Goal: Information Seeking & Learning: Find specific fact

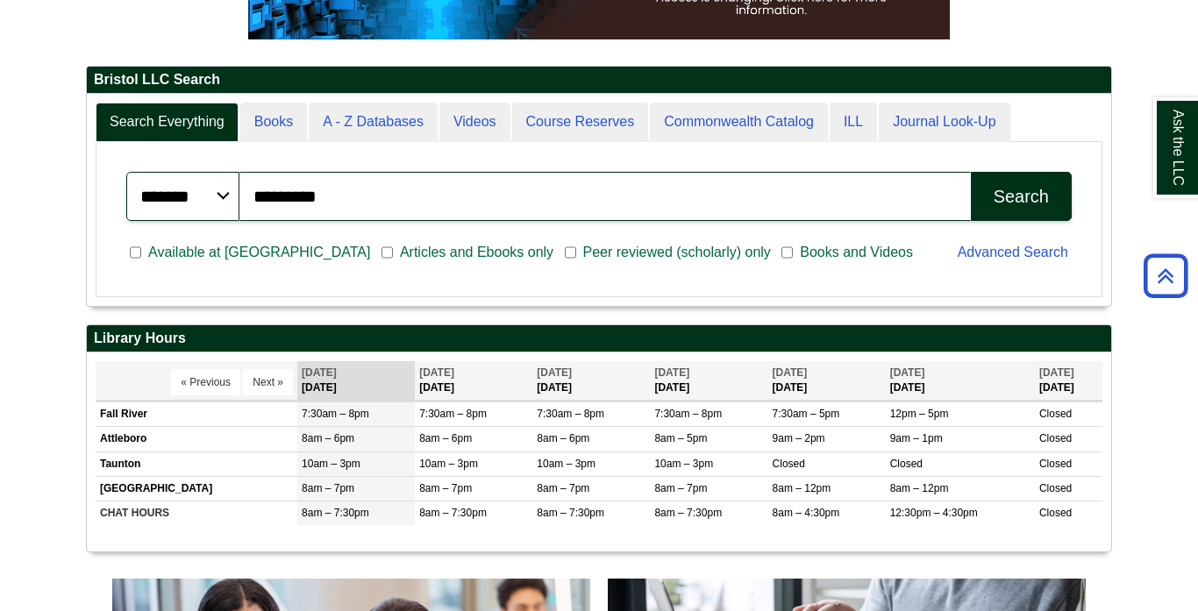
scroll to position [300, 0]
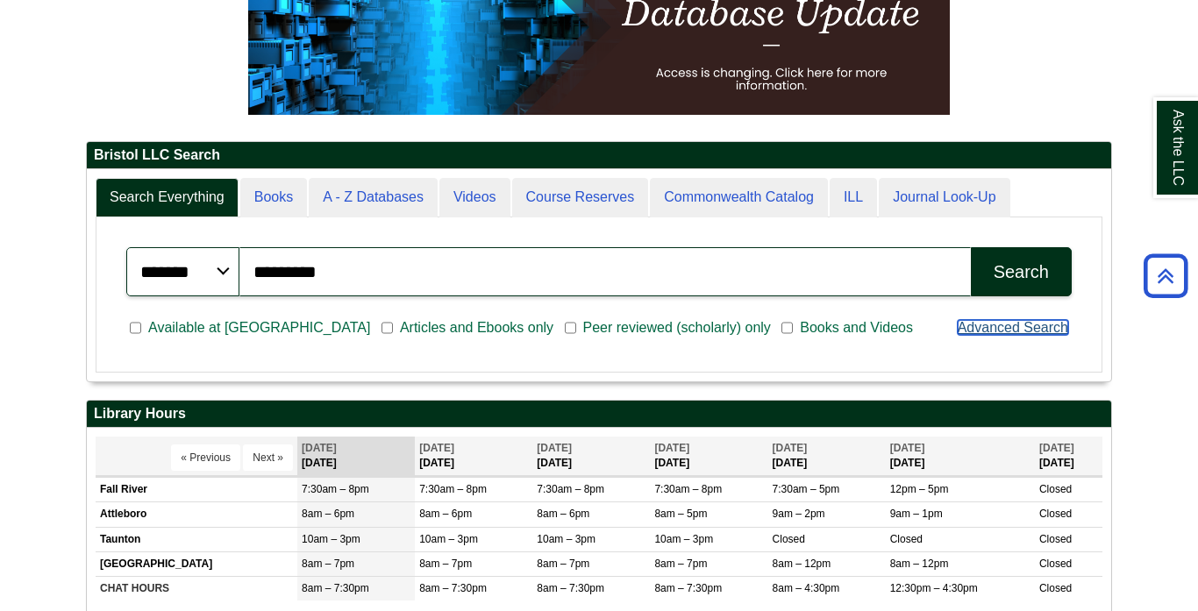
click at [1007, 323] on link "Advanced Search" at bounding box center [1012, 327] width 110 height 15
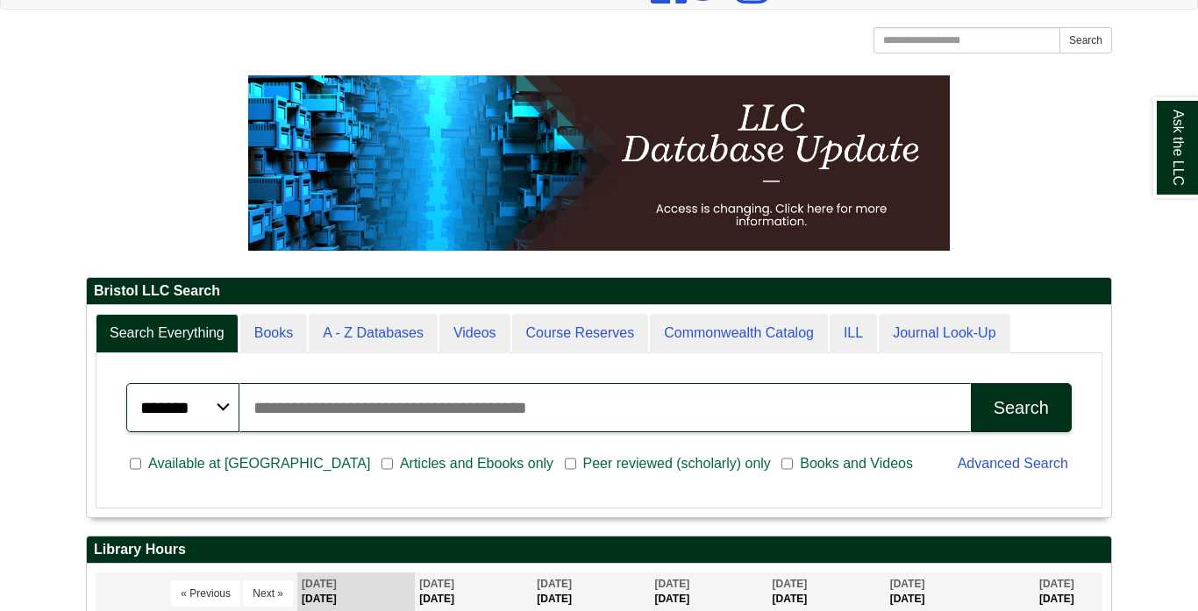
scroll to position [210, 1024]
click at [396, 427] on input "Search articles, books, journals & more" at bounding box center [604, 407] width 731 height 49
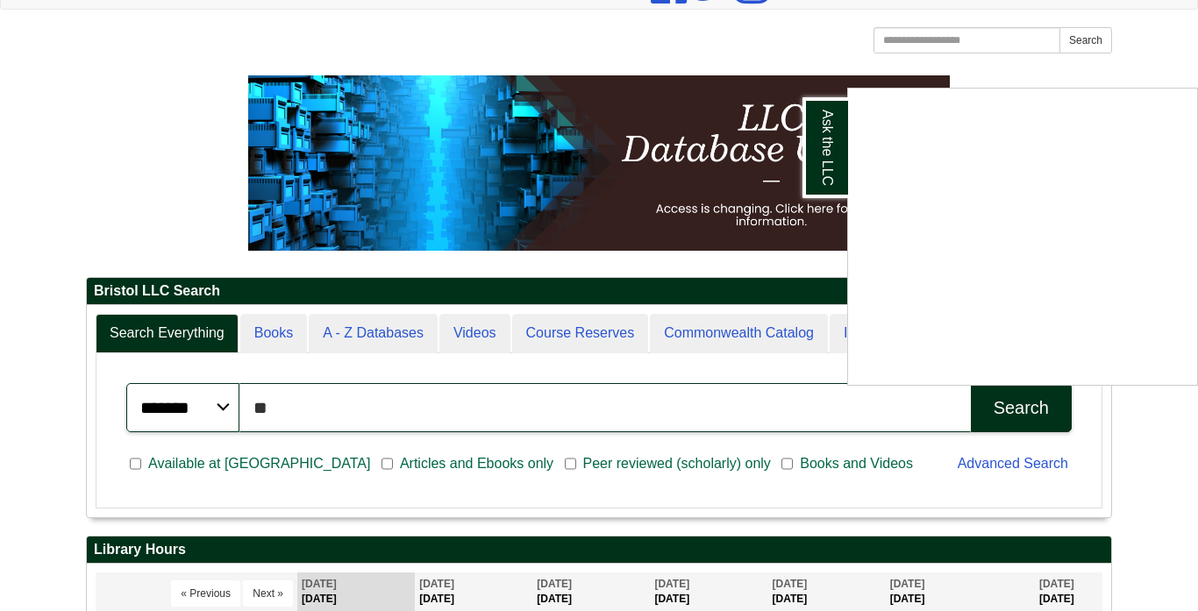
type input "*"
click at [424, 421] on div "Ask the LLC" at bounding box center [599, 305] width 1198 height 611
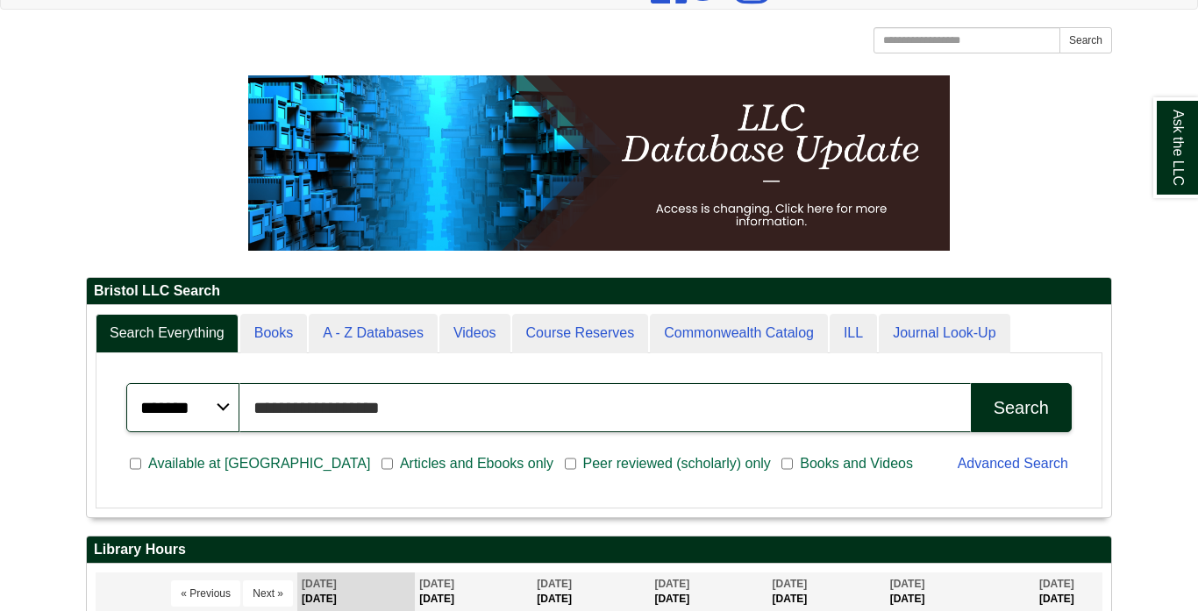
click at [425, 421] on input "**********" at bounding box center [604, 407] width 731 height 49
type input "**********"
click at [971, 383] on button "Search" at bounding box center [1021, 407] width 101 height 49
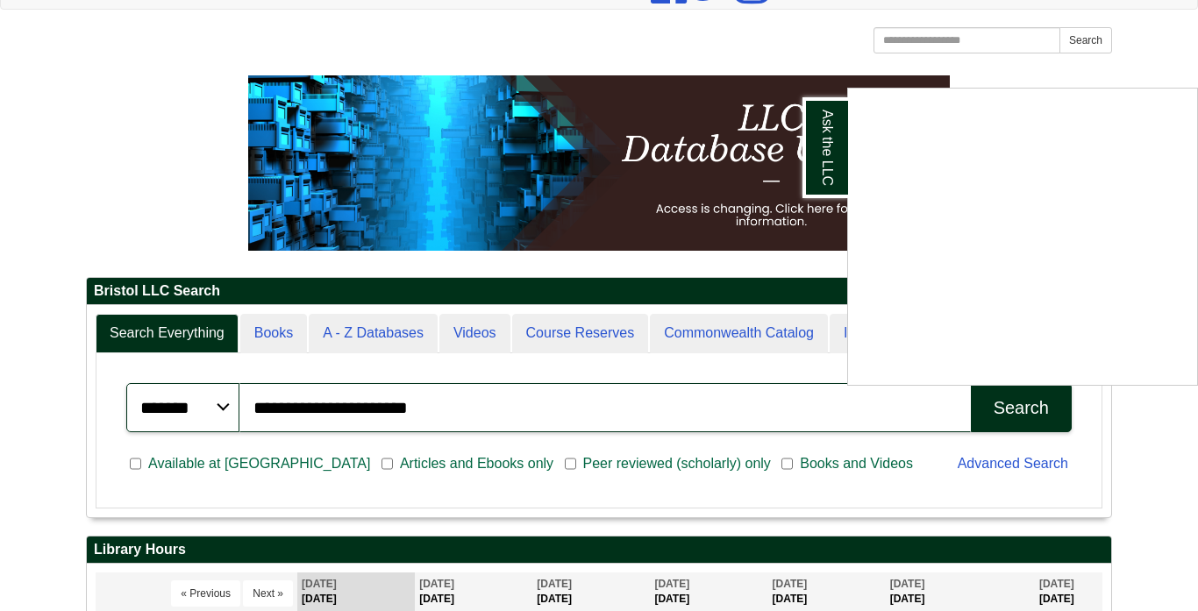
click at [379, 339] on div "Ask the LLC" at bounding box center [599, 305] width 1198 height 611
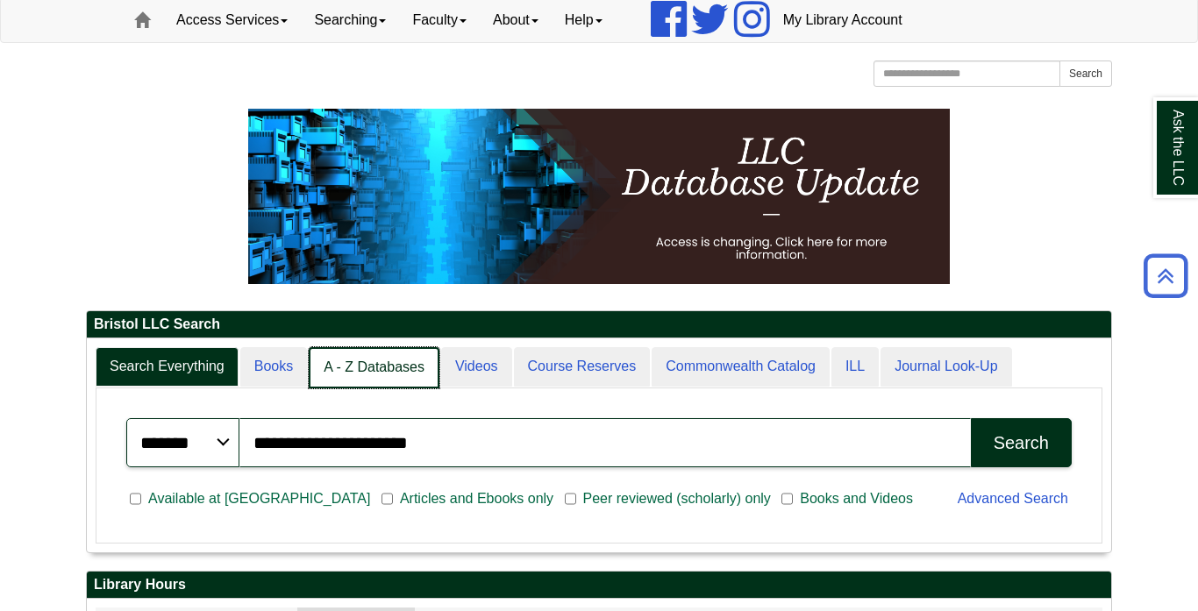
scroll to position [9, 9]
click at [358, 369] on link "A - Z Databases" at bounding box center [374, 367] width 131 height 41
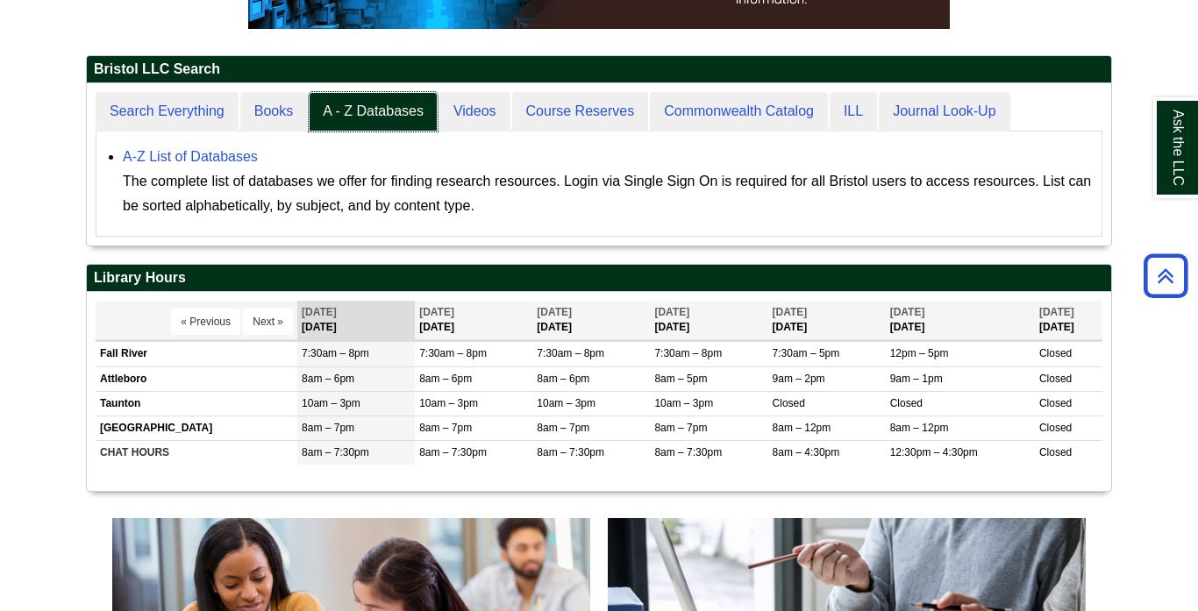
scroll to position [365, 0]
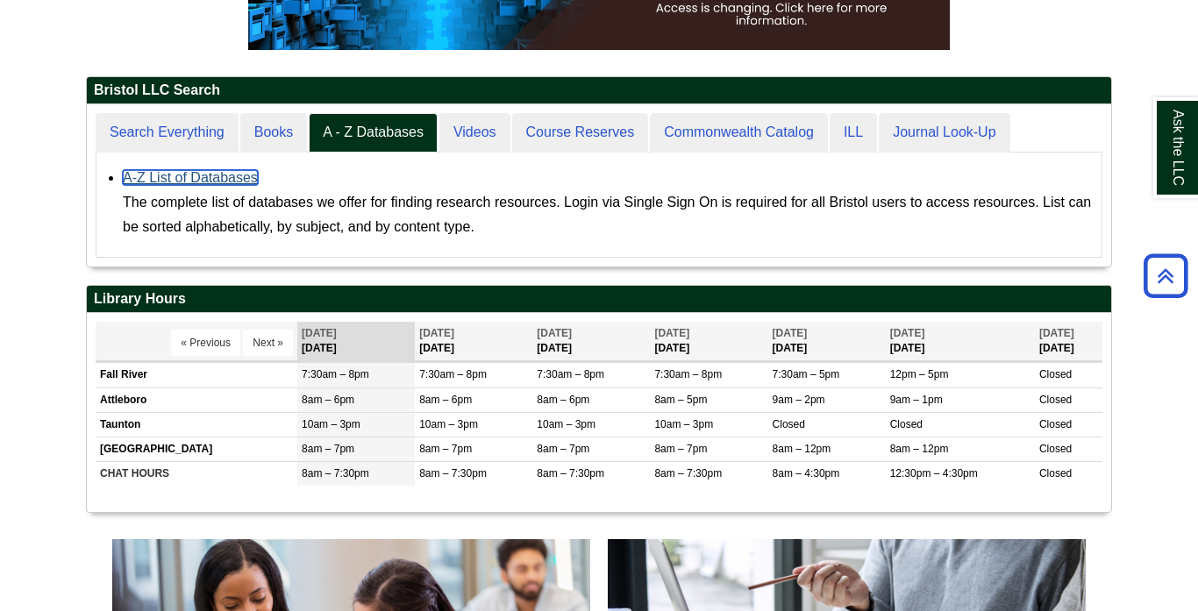
click at [192, 180] on link "A-Z List of Databases" at bounding box center [190, 177] width 135 height 15
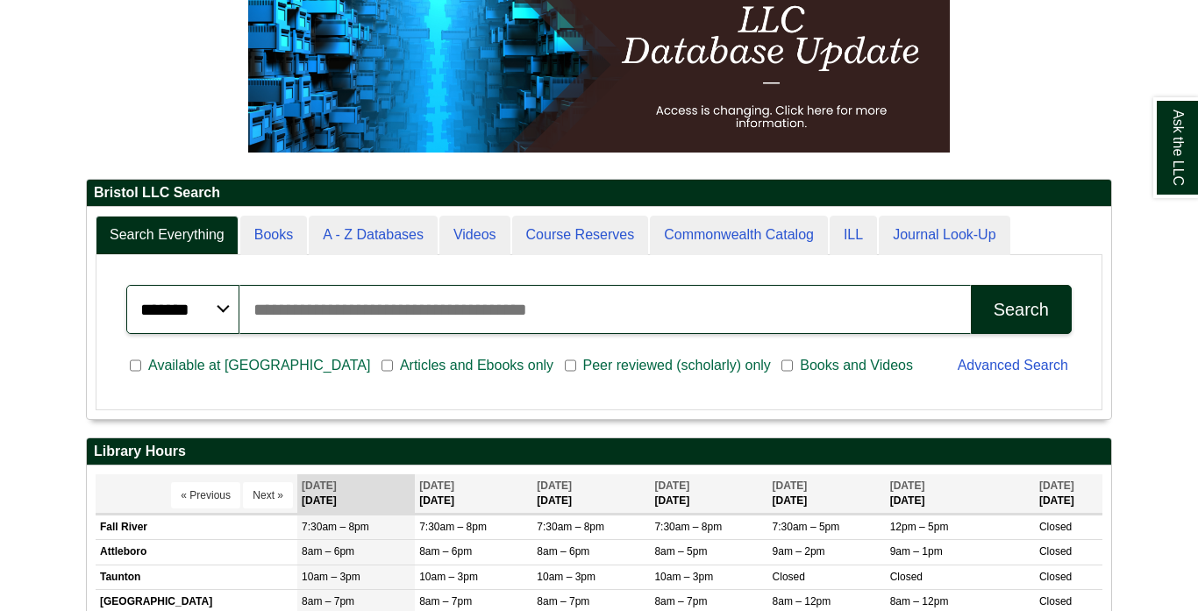
scroll to position [331, 0]
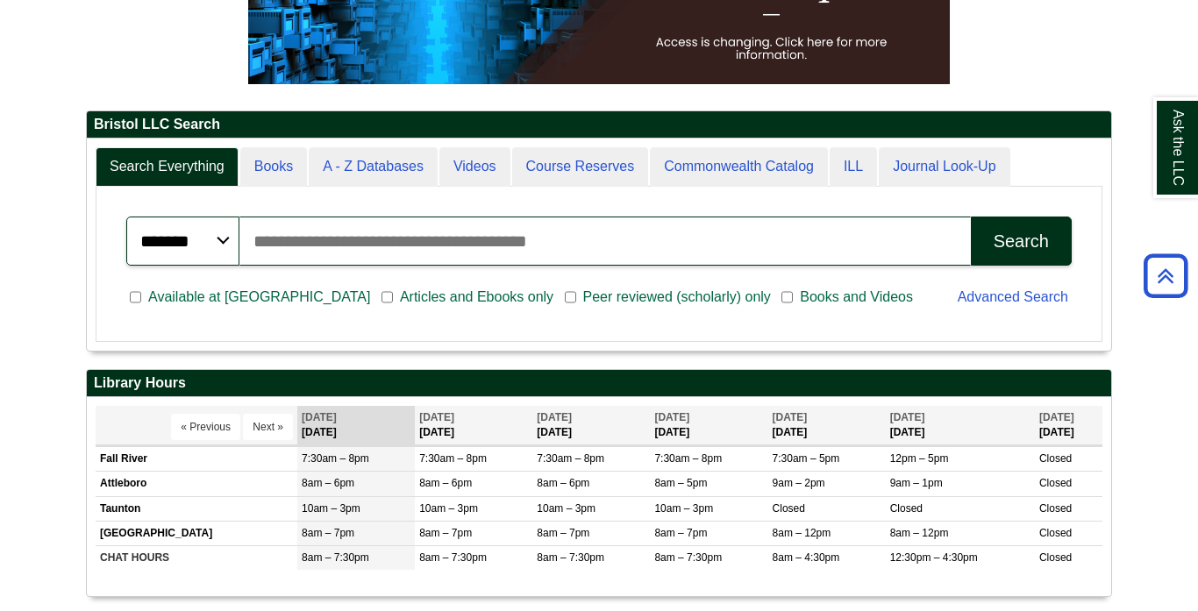
click at [393, 296] on span "Articles and Ebooks only" at bounding box center [476, 297] width 167 height 21
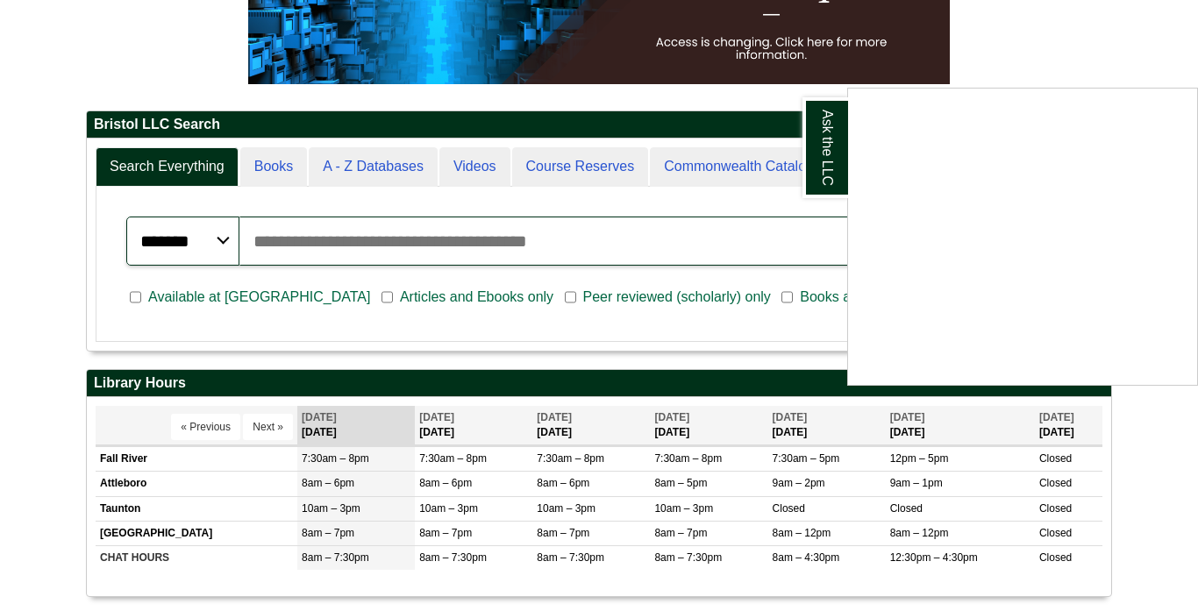
click at [466, 300] on div "Ask the LLC" at bounding box center [599, 305] width 1198 height 611
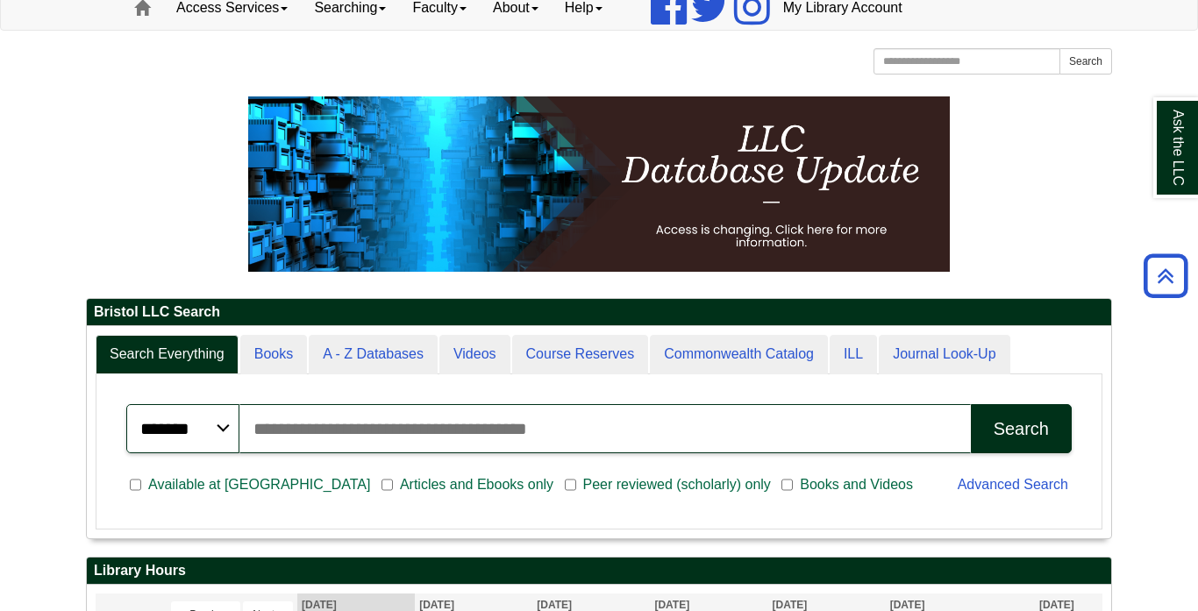
scroll to position [132, 0]
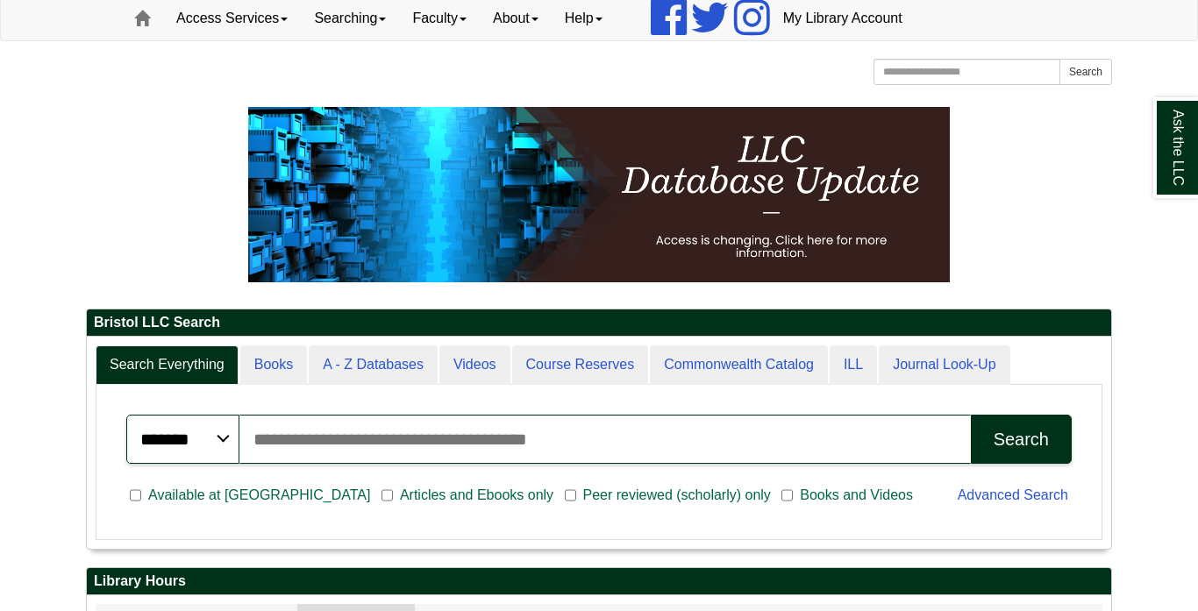
click at [480, 427] on input "Search articles, books, journals & more" at bounding box center [604, 439] width 731 height 49
click at [305, 451] on input "Search articles, books, journals & more" at bounding box center [604, 439] width 731 height 49
type input "*"
type input "**********"
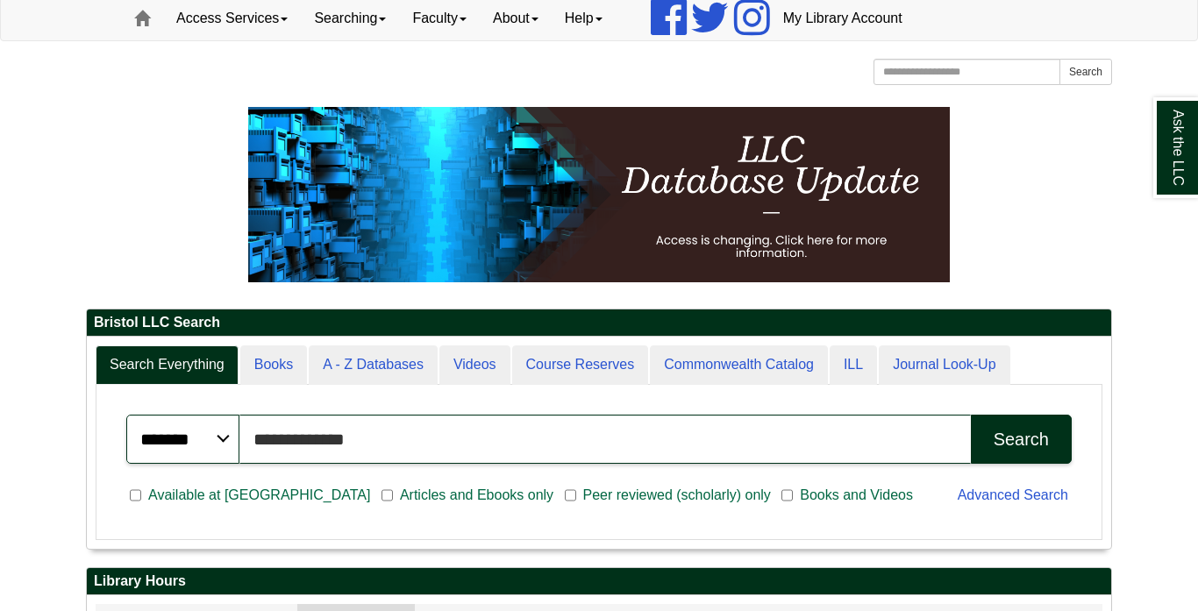
click at [971, 415] on button "Search" at bounding box center [1021, 439] width 101 height 49
